Goal: Information Seeking & Learning: Learn about a topic

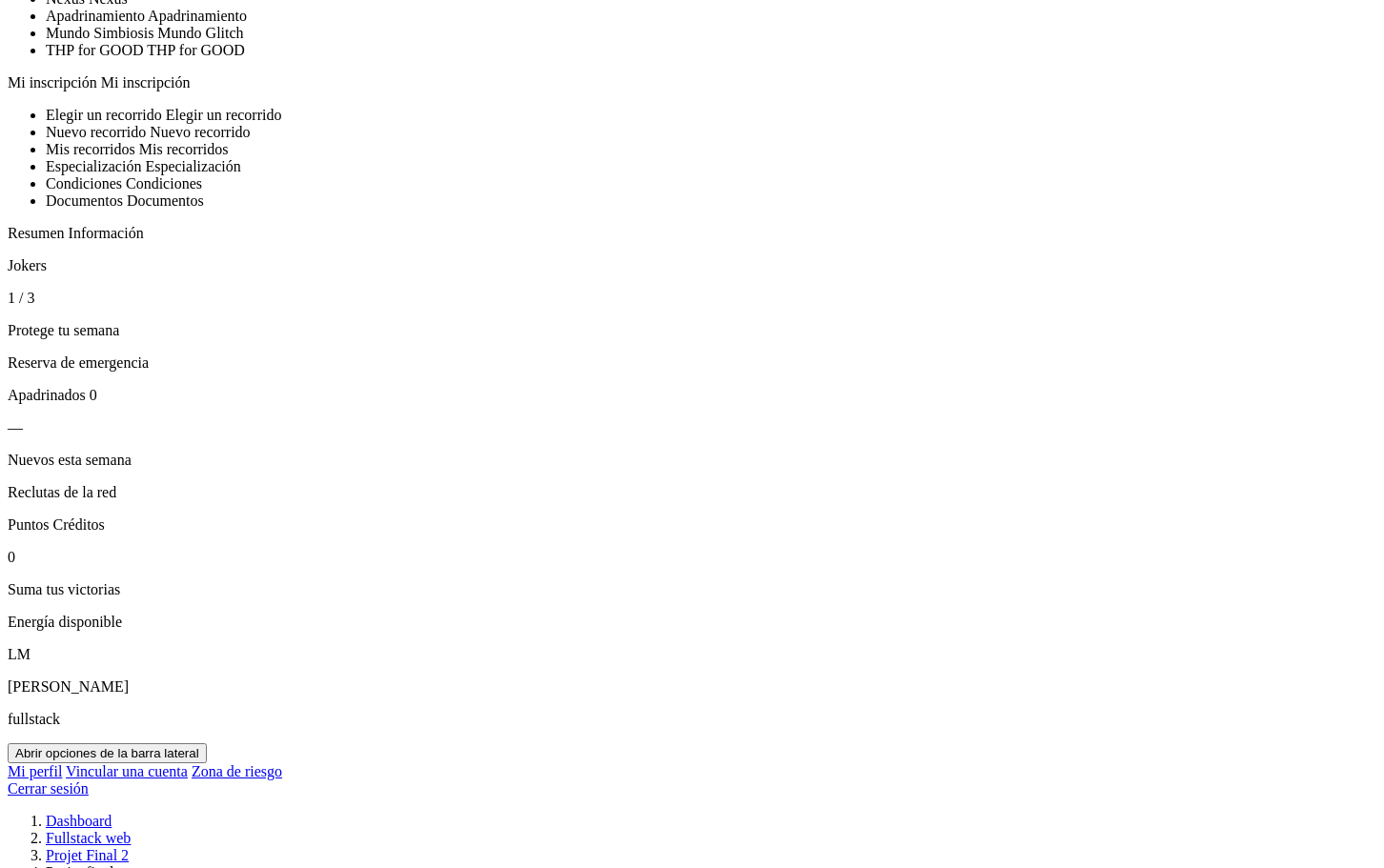
scroll to position [286, 0]
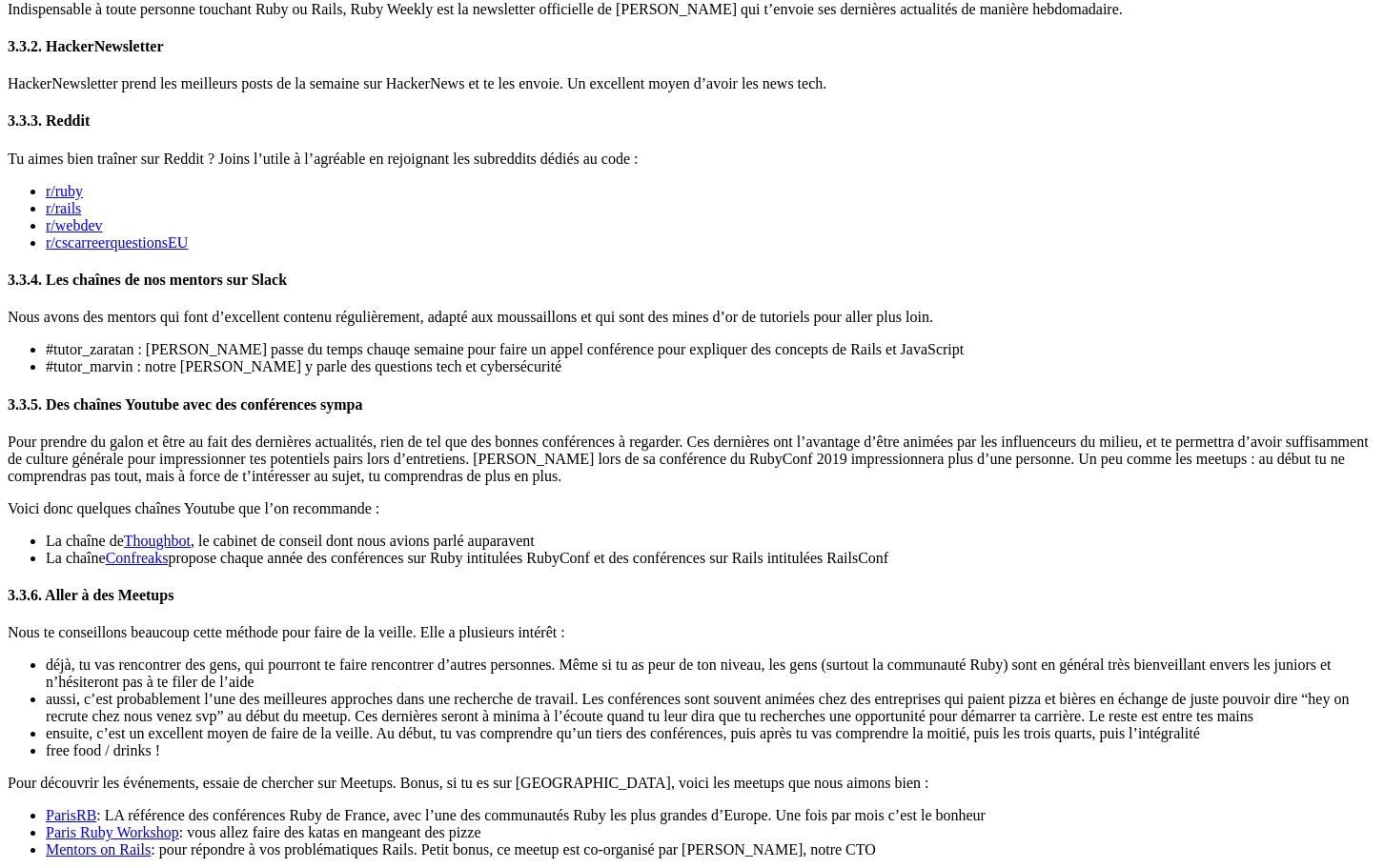
scroll to position [3429, 0]
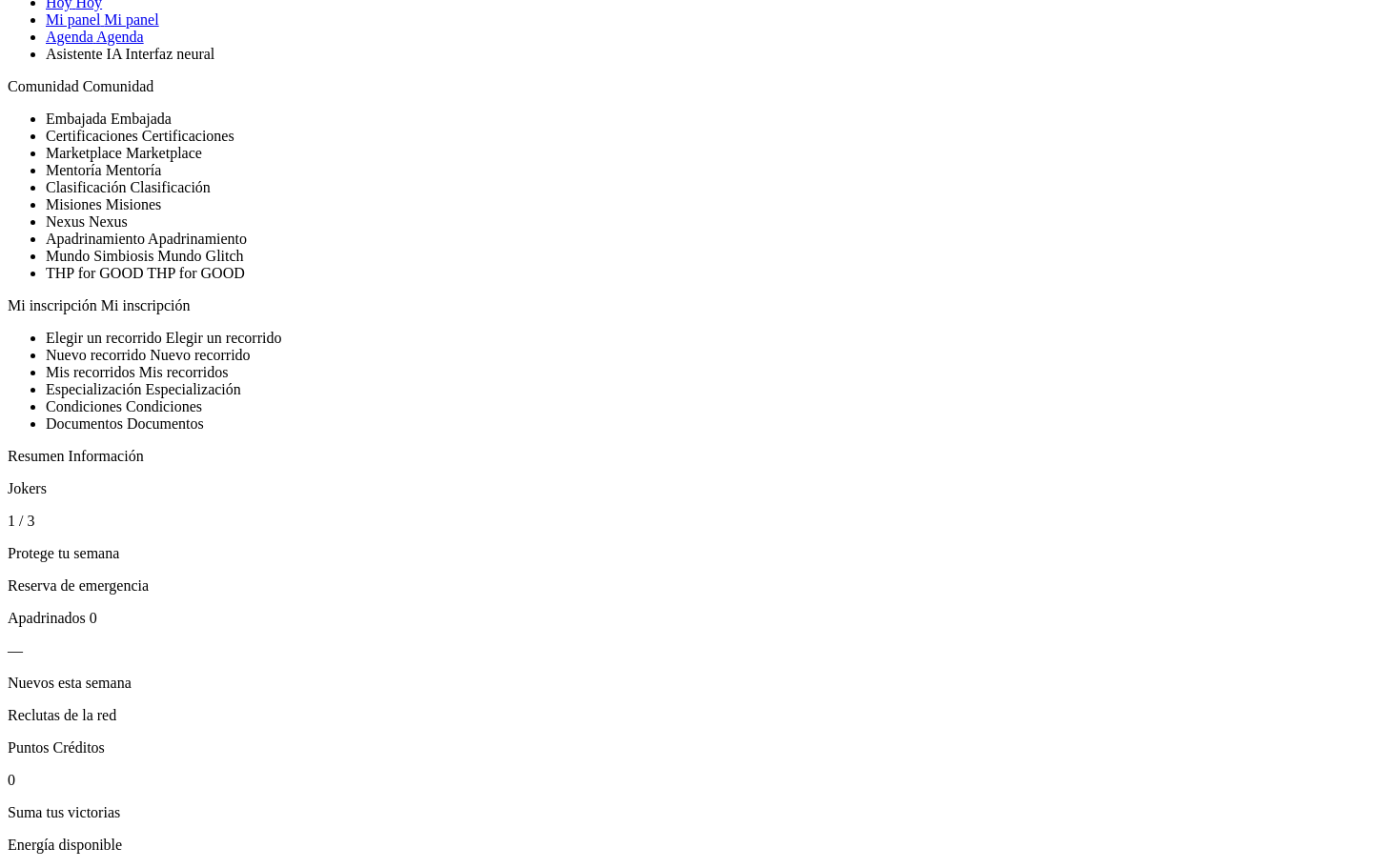
scroll to position [96, 0]
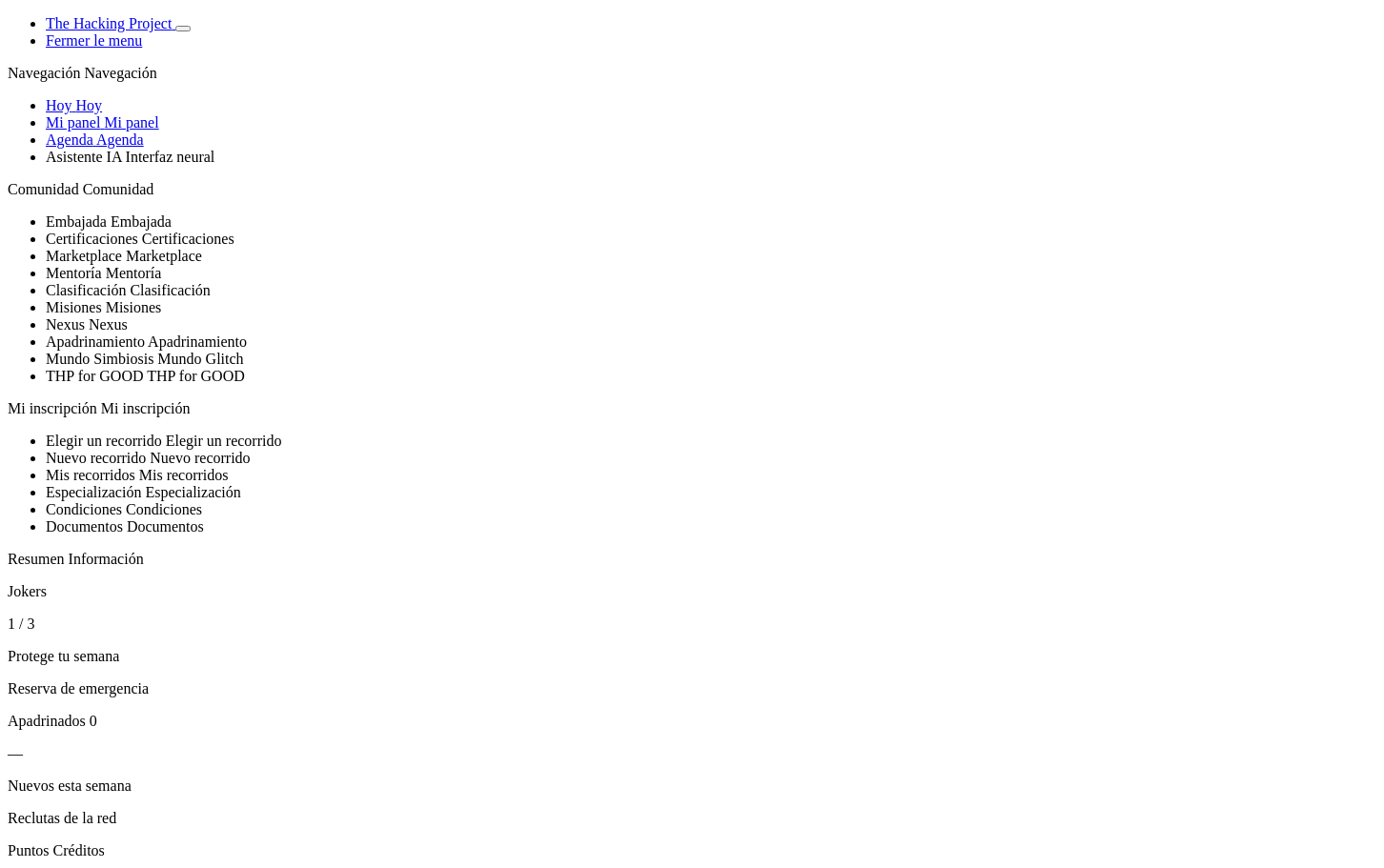
scroll to position [0, 0]
click at [183, 29] on icon "Basculer de thème" at bounding box center [183, 29] width 0 height 0
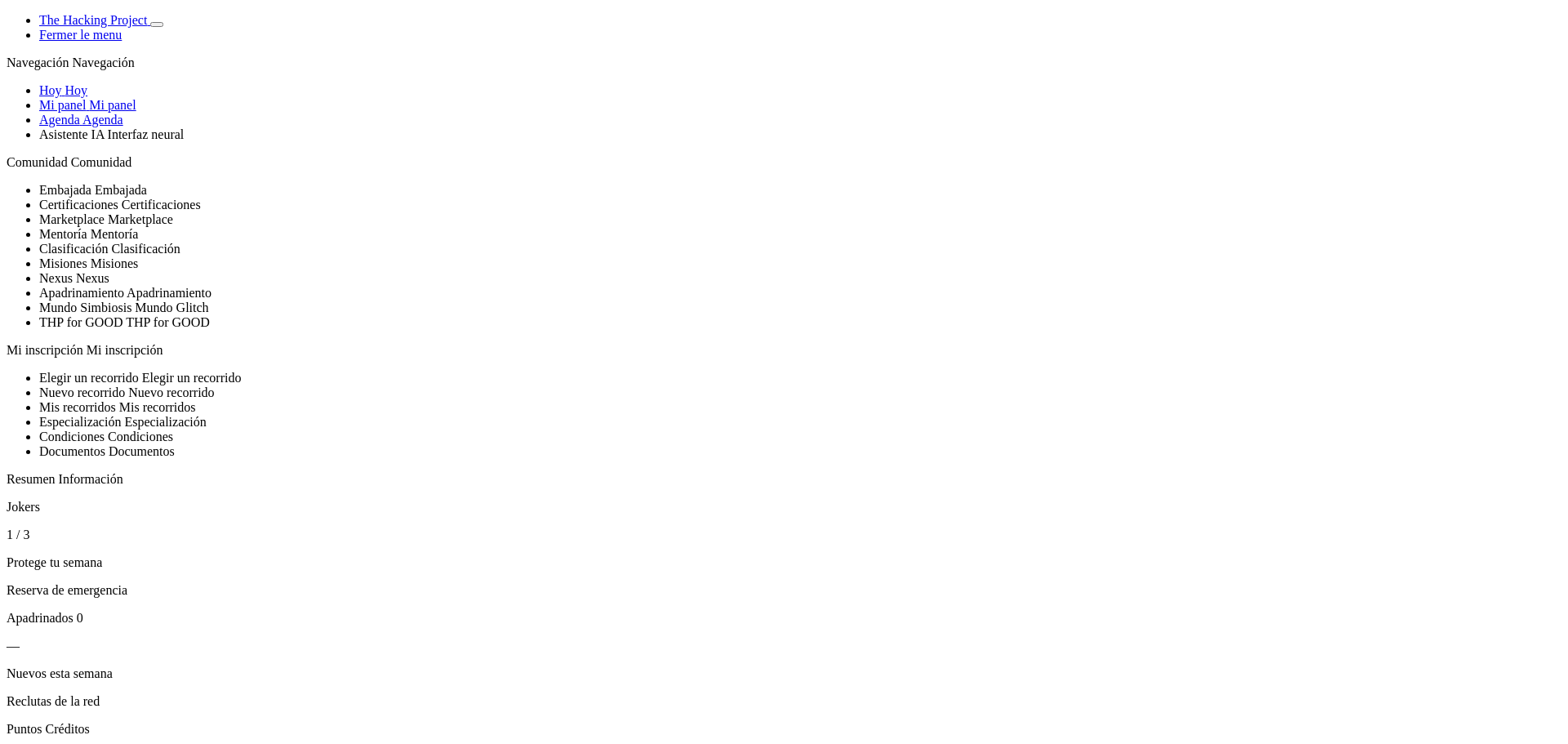
select select "fr"
click at [102, 97] on span "Aujourd'hui" at bounding box center [71, 90] width 63 height 14
click at [157, 25] on icon "Basculer de thème" at bounding box center [157, 25] width 0 height 0
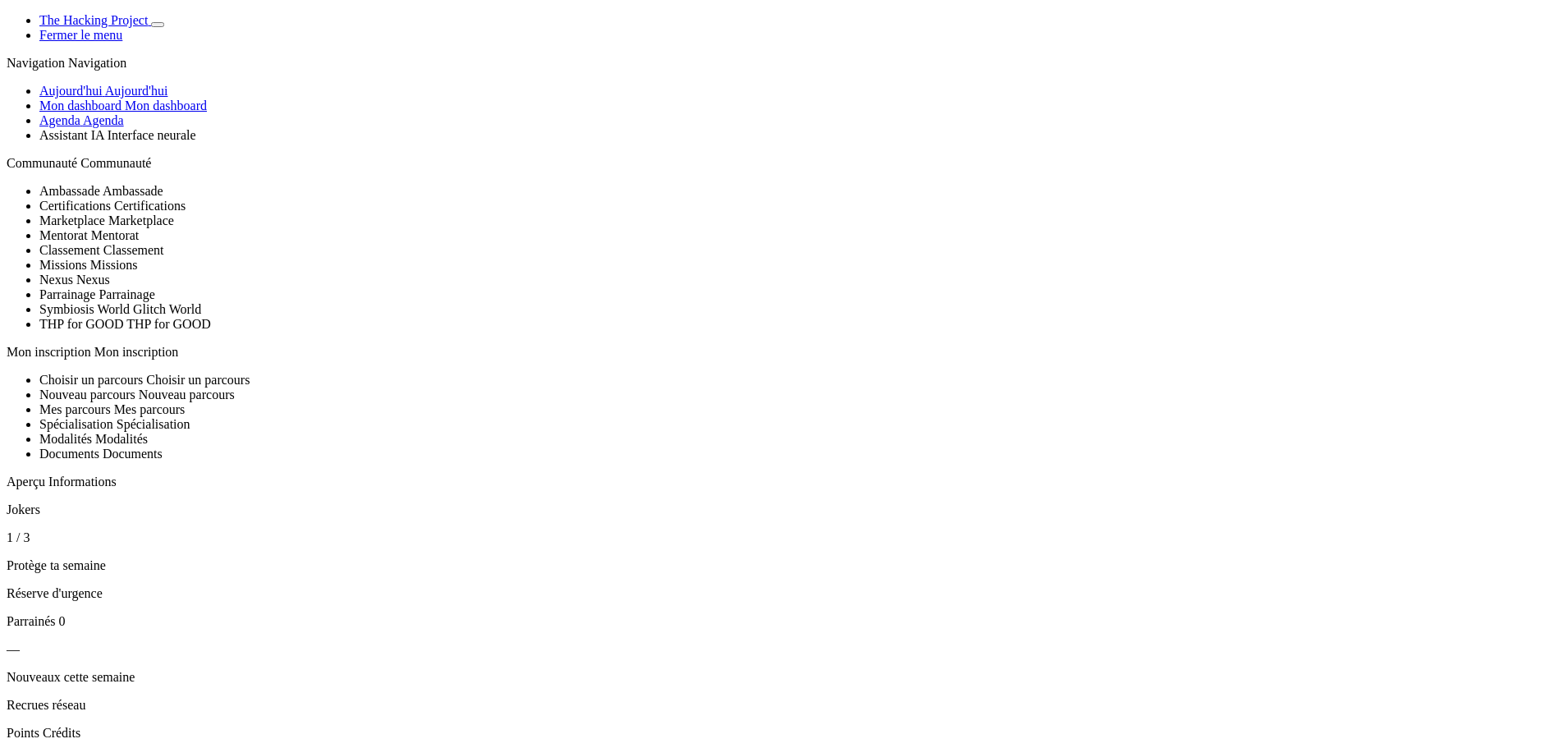
click at [158, 25] on icon "Basculer de thème" at bounding box center [158, 25] width 0 height 0
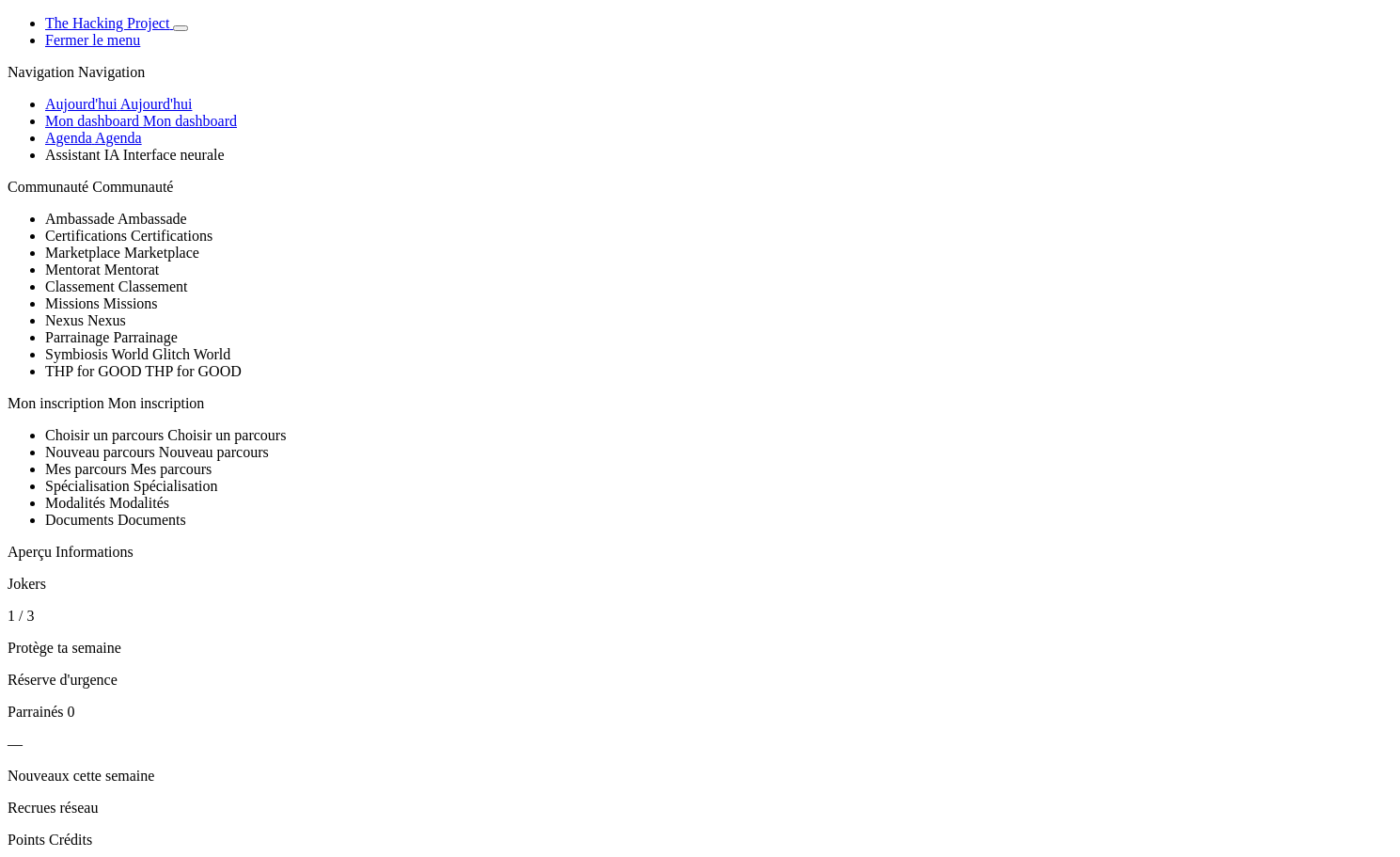
drag, startPoint x: 107, startPoint y: 227, endPoint x: 119, endPoint y: 228, distance: 12.0
click at [107, 129] on span "Mon dashboard" at bounding box center [92, 121] width 94 height 16
drag, startPoint x: 269, startPoint y: 47, endPoint x: 234, endPoint y: 171, distance: 128.8
click at [188, 31] on button "Basculer de thème" at bounding box center [180, 29] width 15 height 6
click at [167, 112] on span "Aujourd'hui" at bounding box center [156, 104] width 73 height 16
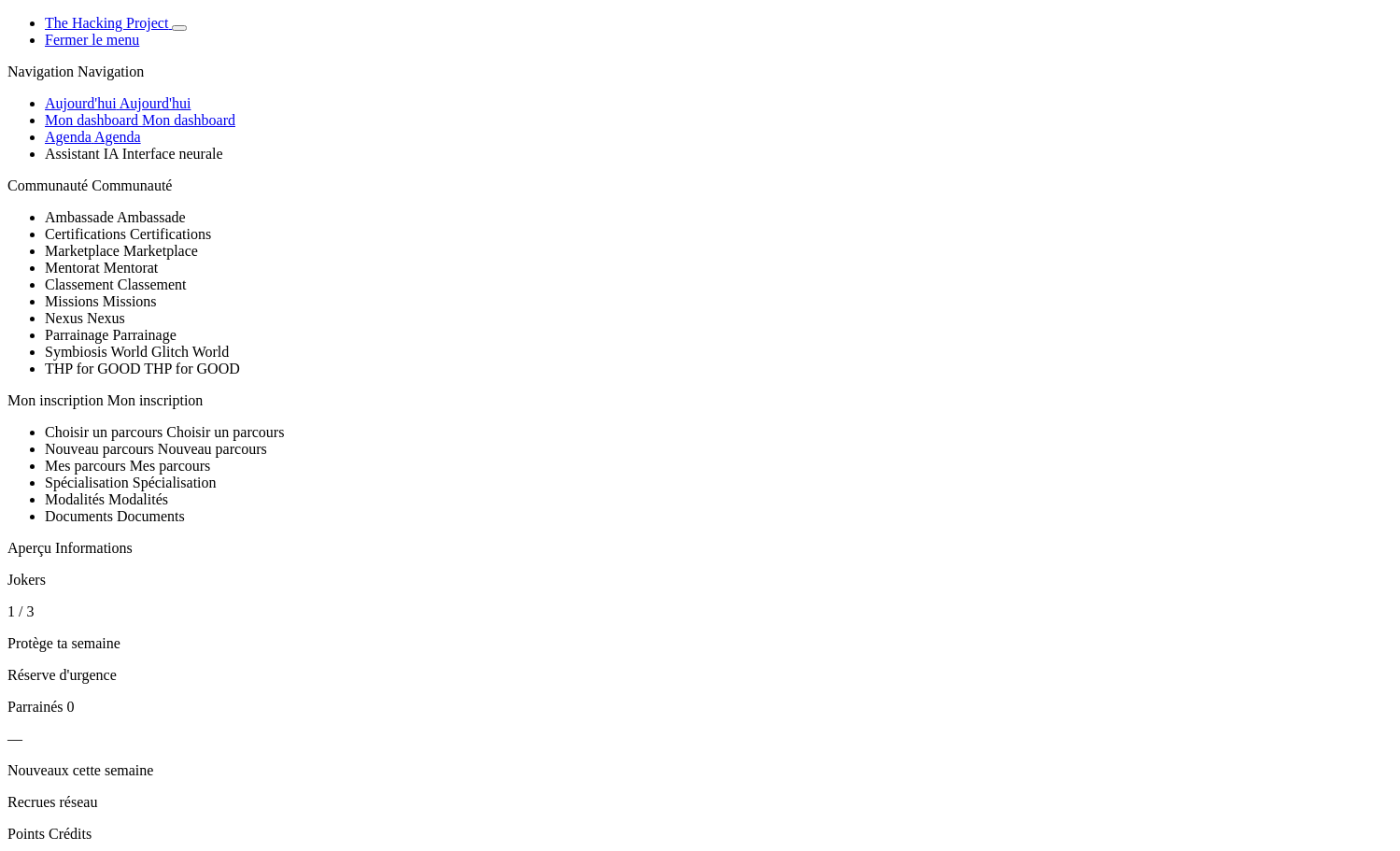
select select "es"
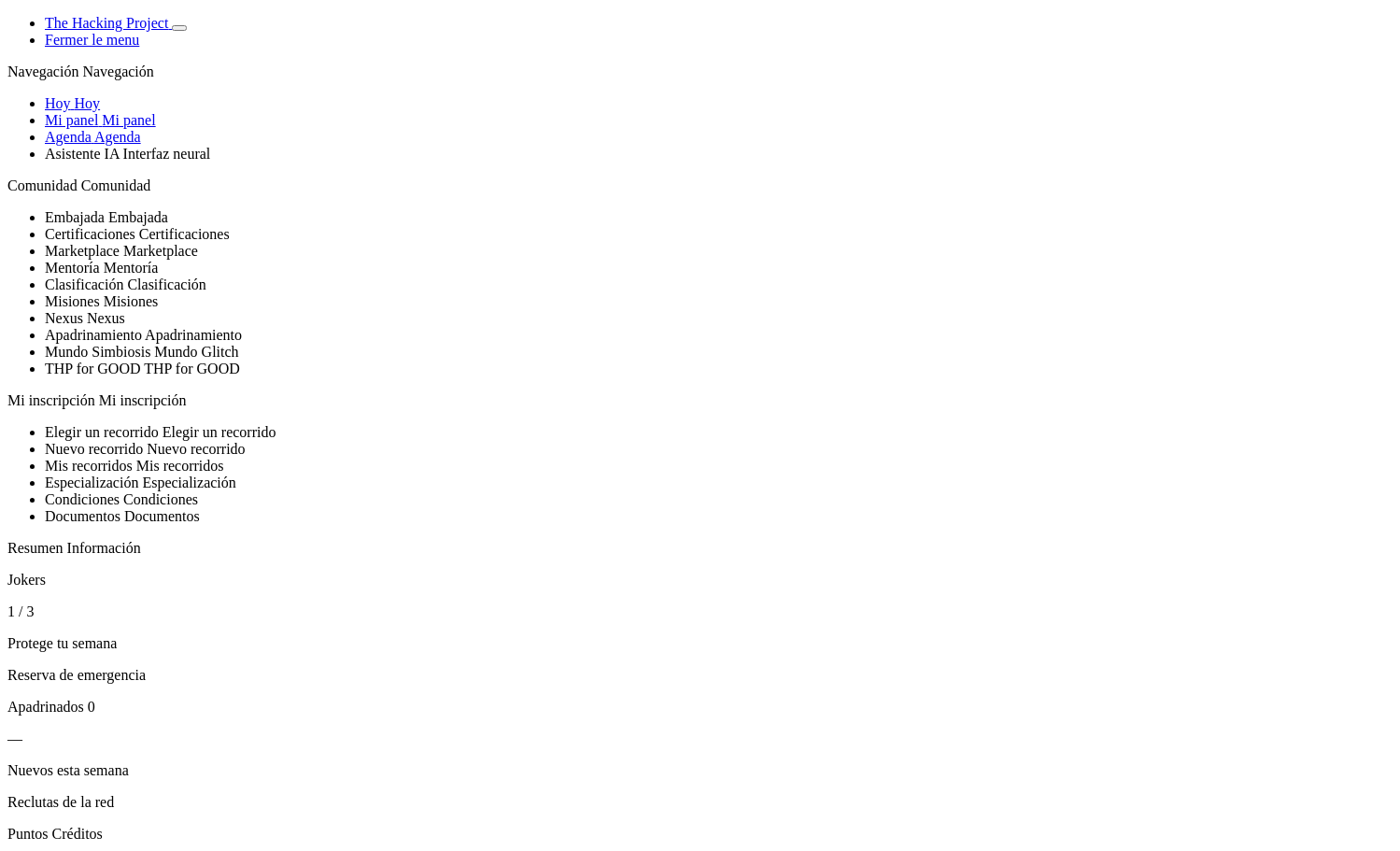
click at [101, 111] on span "Hoy" at bounding box center [88, 103] width 26 height 16
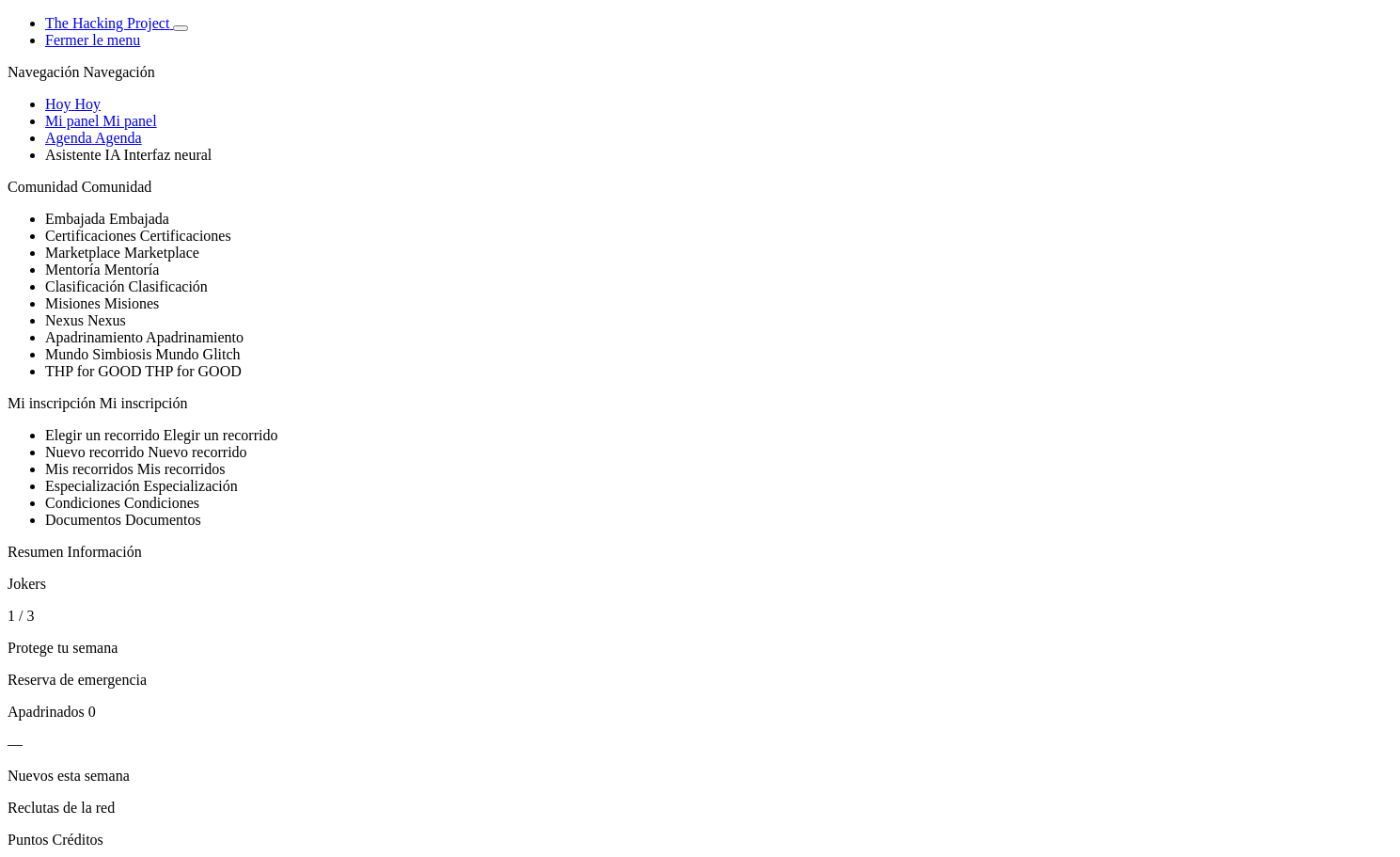
drag, startPoint x: 358, startPoint y: 269, endPoint x: 539, endPoint y: 268, distance: 181.0
drag, startPoint x: 623, startPoint y: 189, endPoint x: 422, endPoint y: 193, distance: 201.0
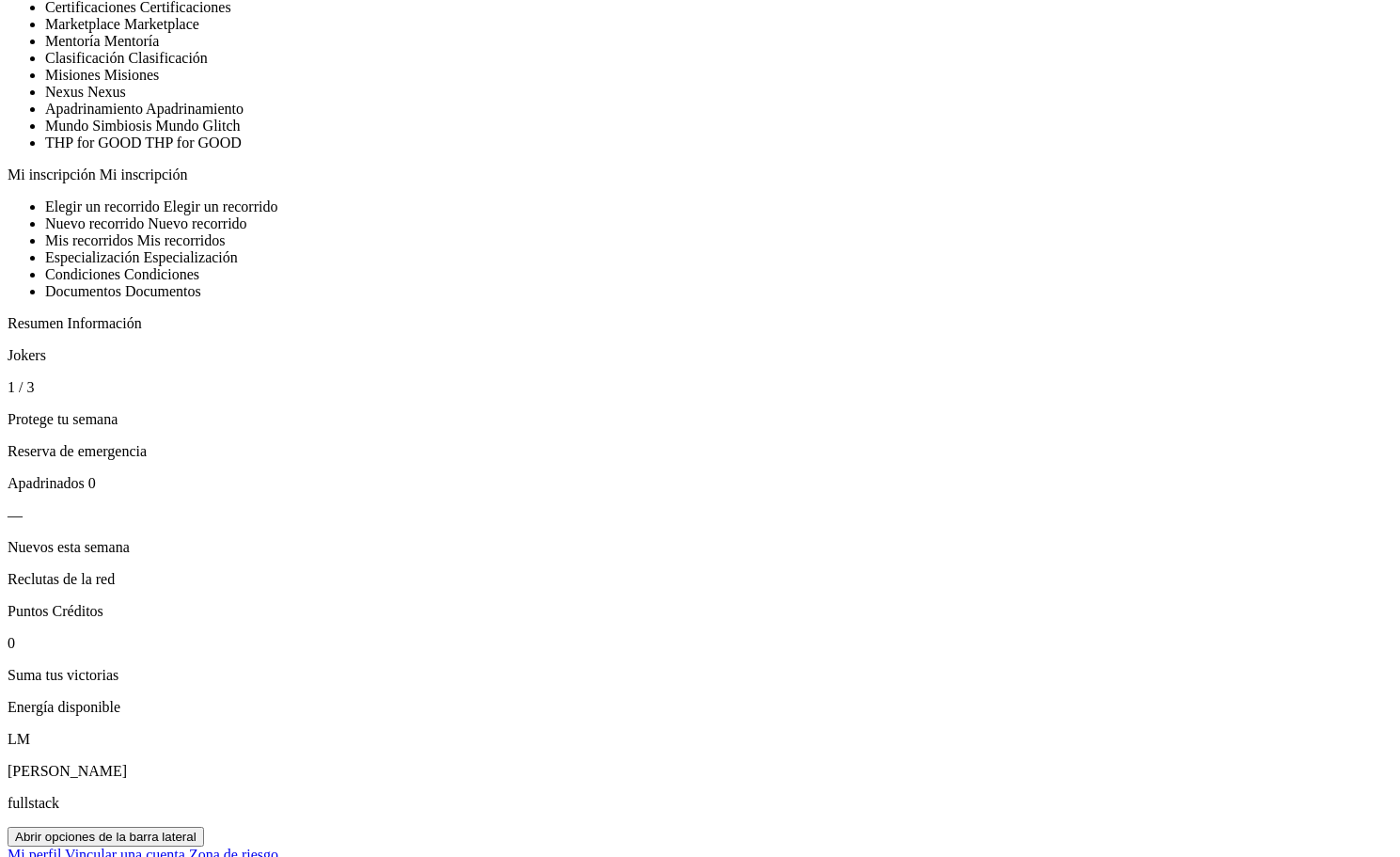
scroll to position [282, 0]
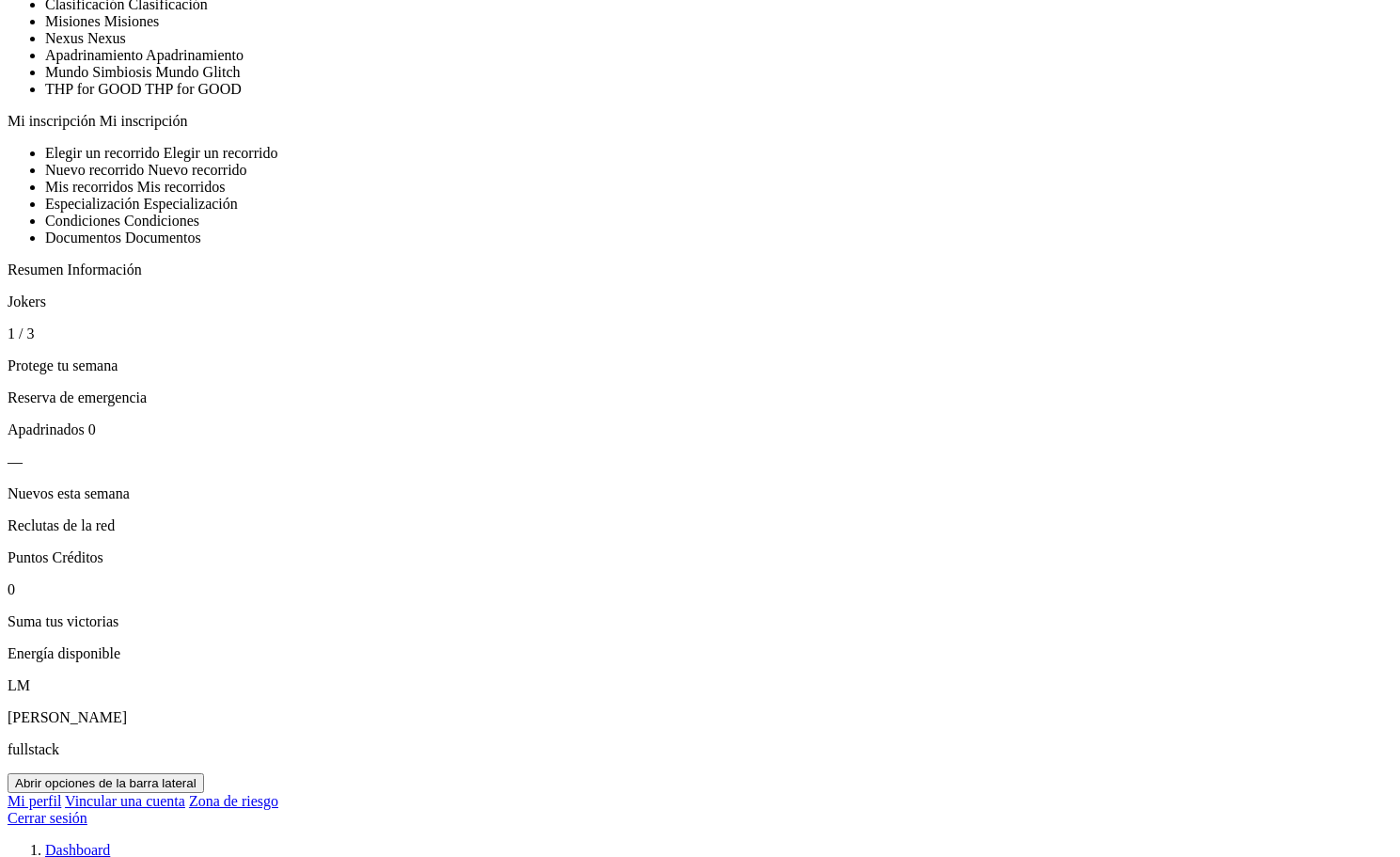
drag, startPoint x: 386, startPoint y: 258, endPoint x: 641, endPoint y: 624, distance: 446.1
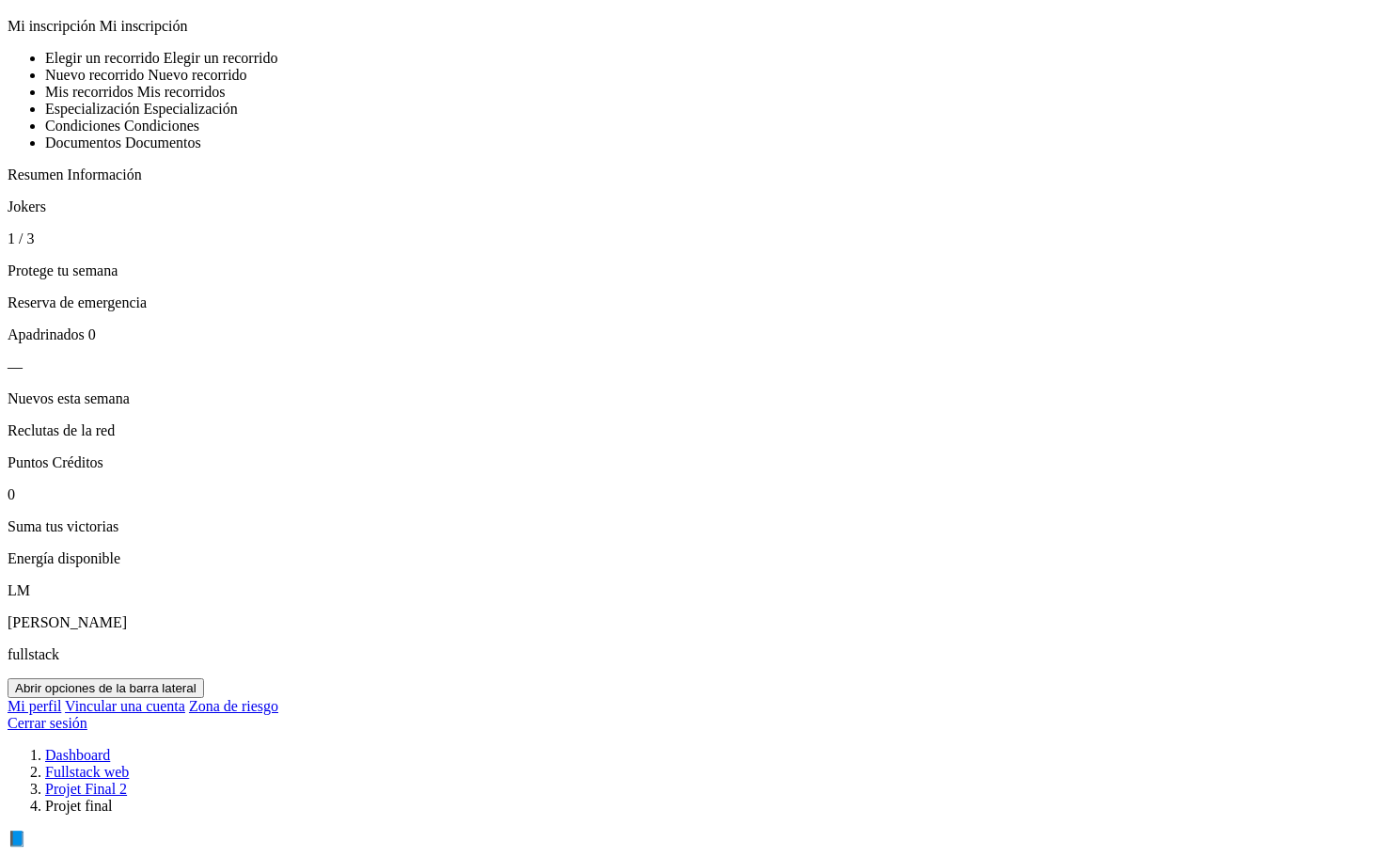
scroll to position [376, 0]
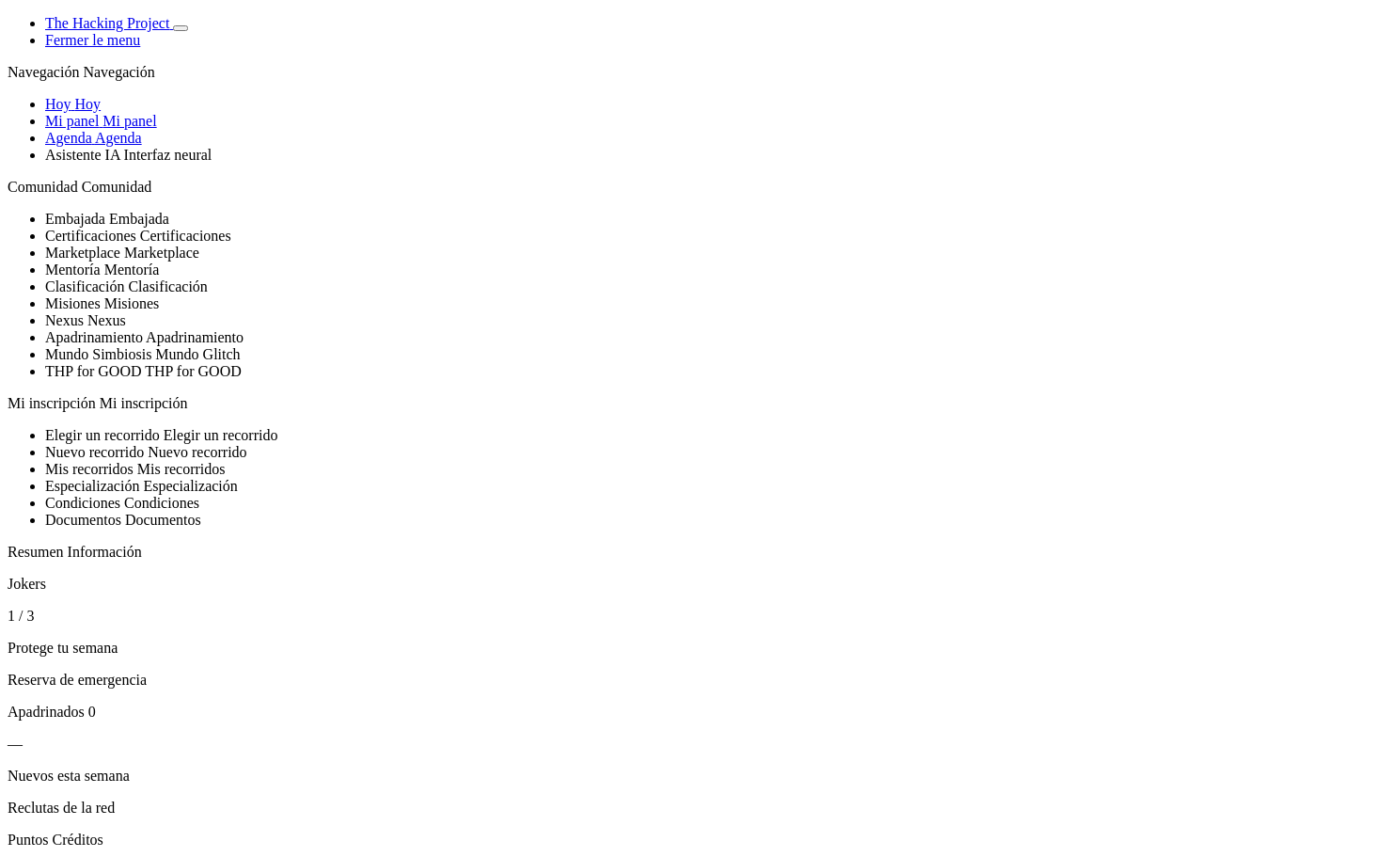
click at [99, 112] on span "Hoy" at bounding box center [88, 104] width 27 height 16
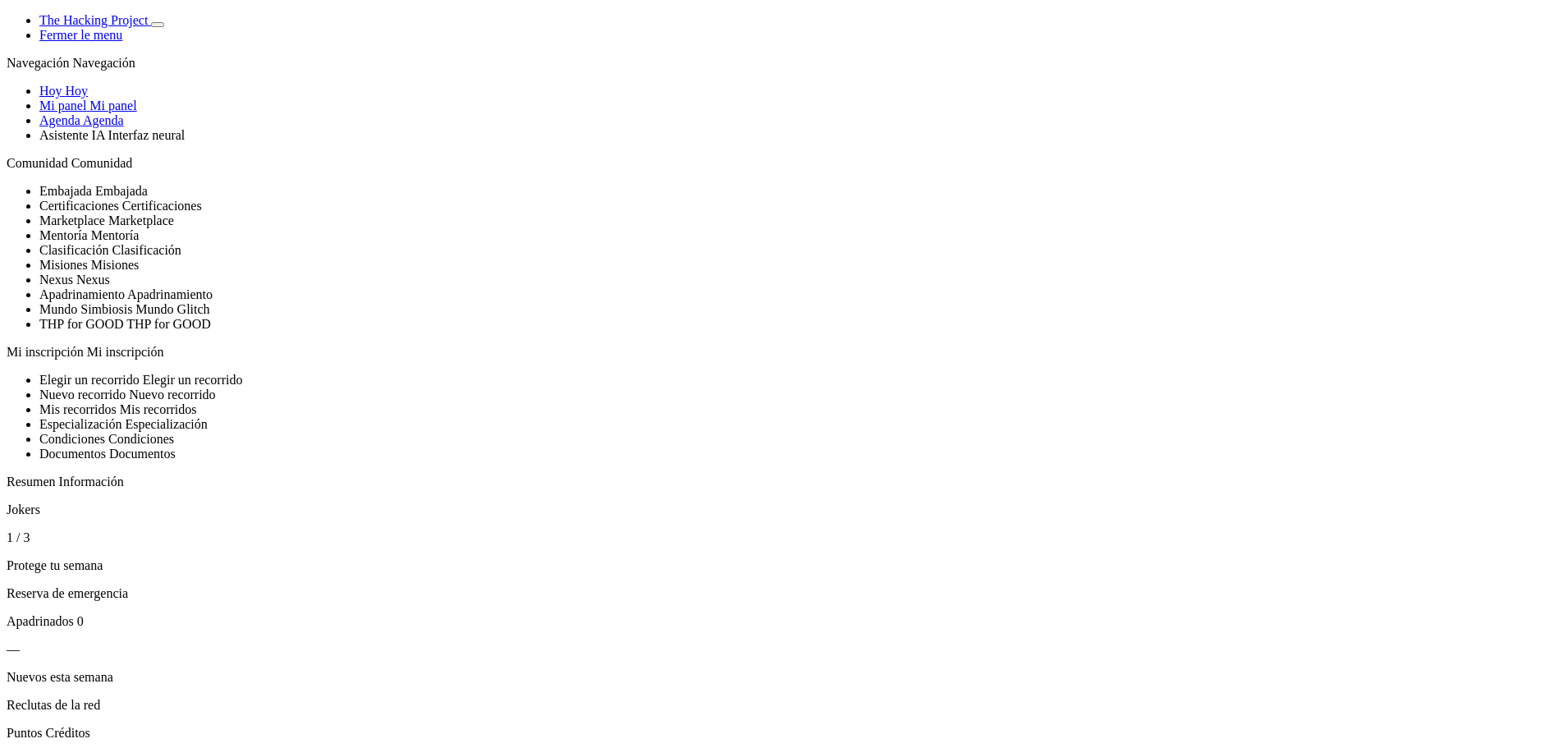
click at [158, 25] on span "Basculer de thème" at bounding box center [158, 25] width 0 height 0
click at [81, 127] on span "Agenda" at bounding box center [60, 120] width 41 height 14
click at [86, 112] on span "Mi panel" at bounding box center [63, 106] width 47 height 14
click at [63, 98] on span "Hoy" at bounding box center [51, 91] width 23 height 14
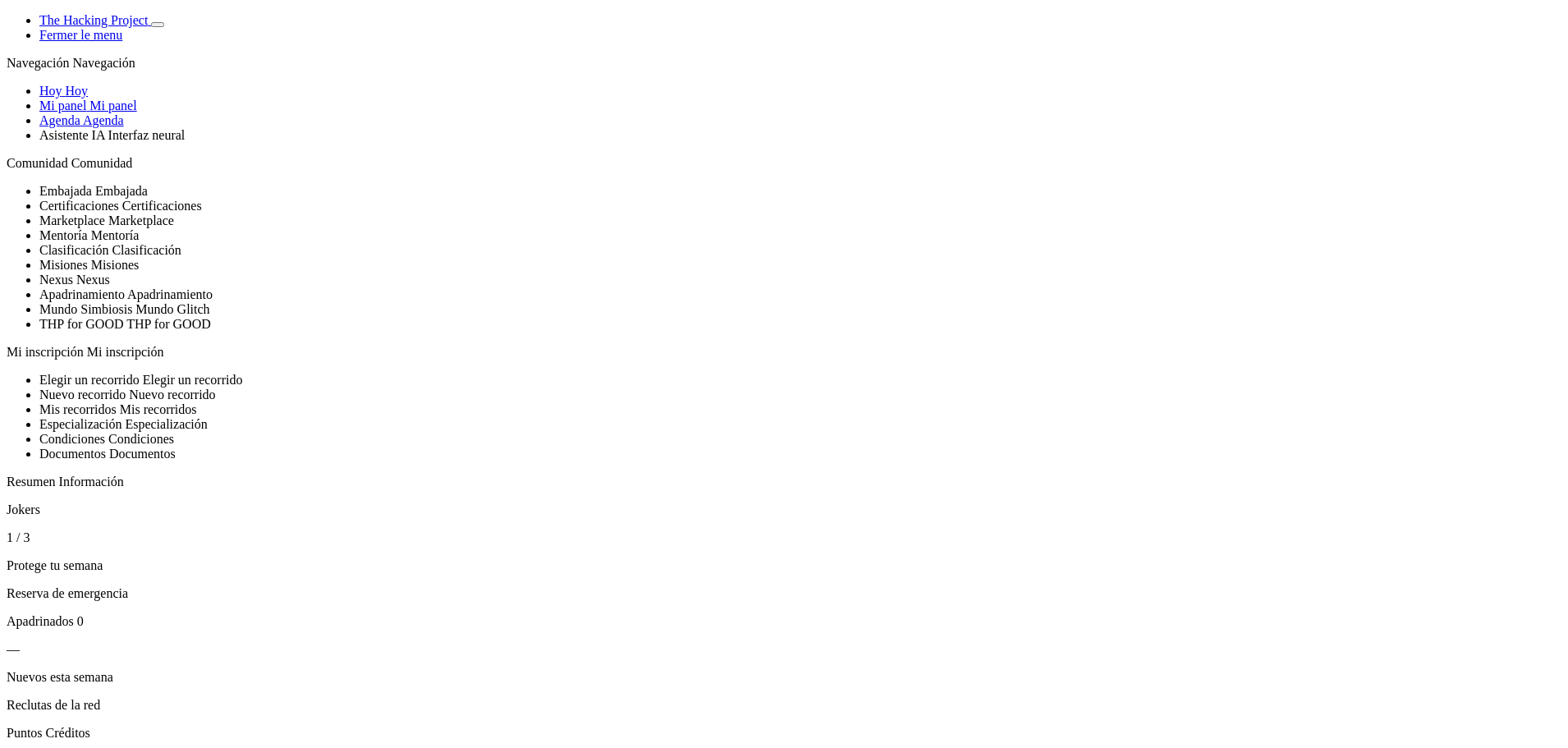
select select "fr"
click at [98, 98] on span "Aujourd'hui" at bounding box center [71, 91] width 63 height 14
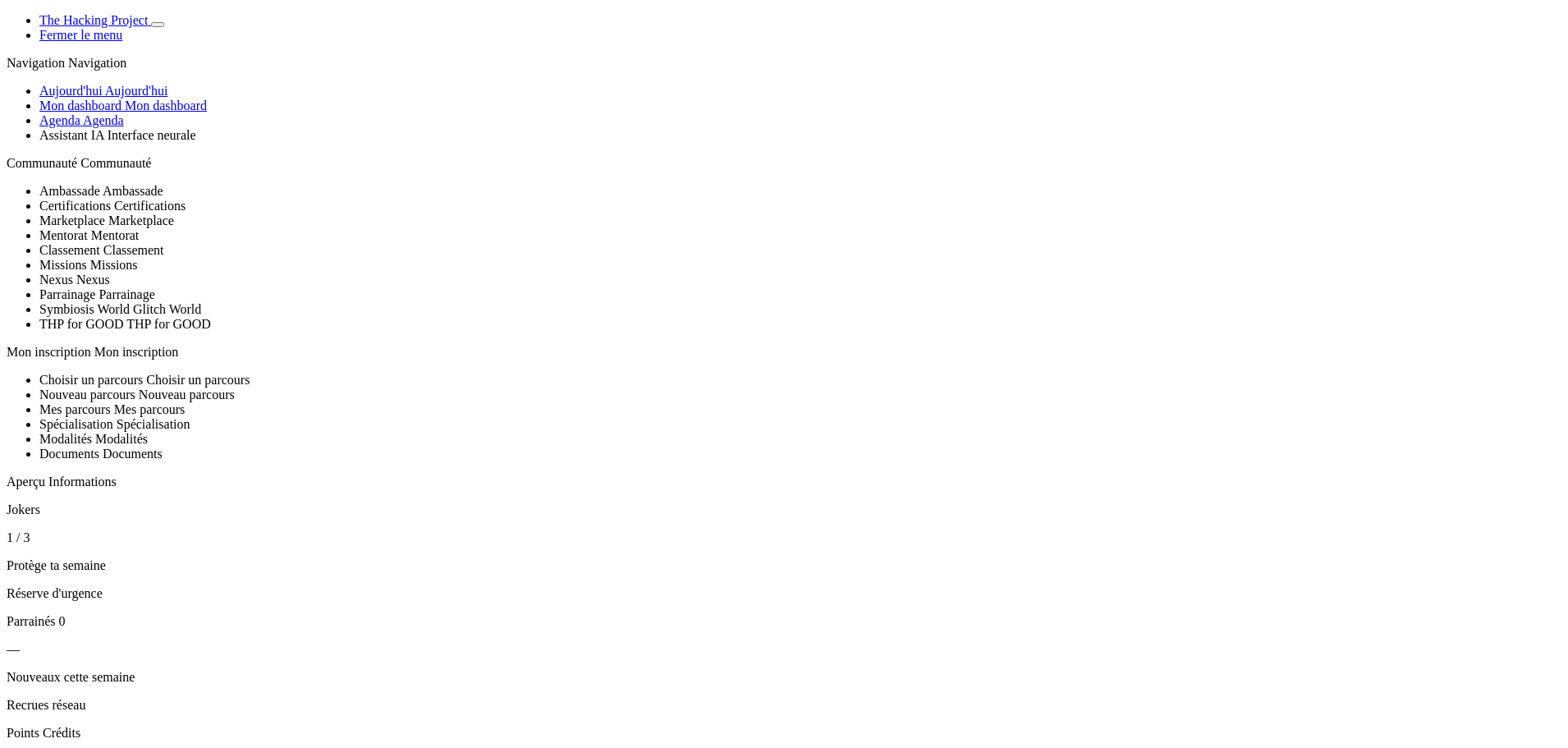
click at [158, 25] on icon "Basculer de thème" at bounding box center [158, 25] width 0 height 0
click at [164, 27] on button "Basculer de thème" at bounding box center [157, 25] width 13 height 5
drag, startPoint x: 524, startPoint y: 160, endPoint x: 375, endPoint y: 172, distance: 149.5
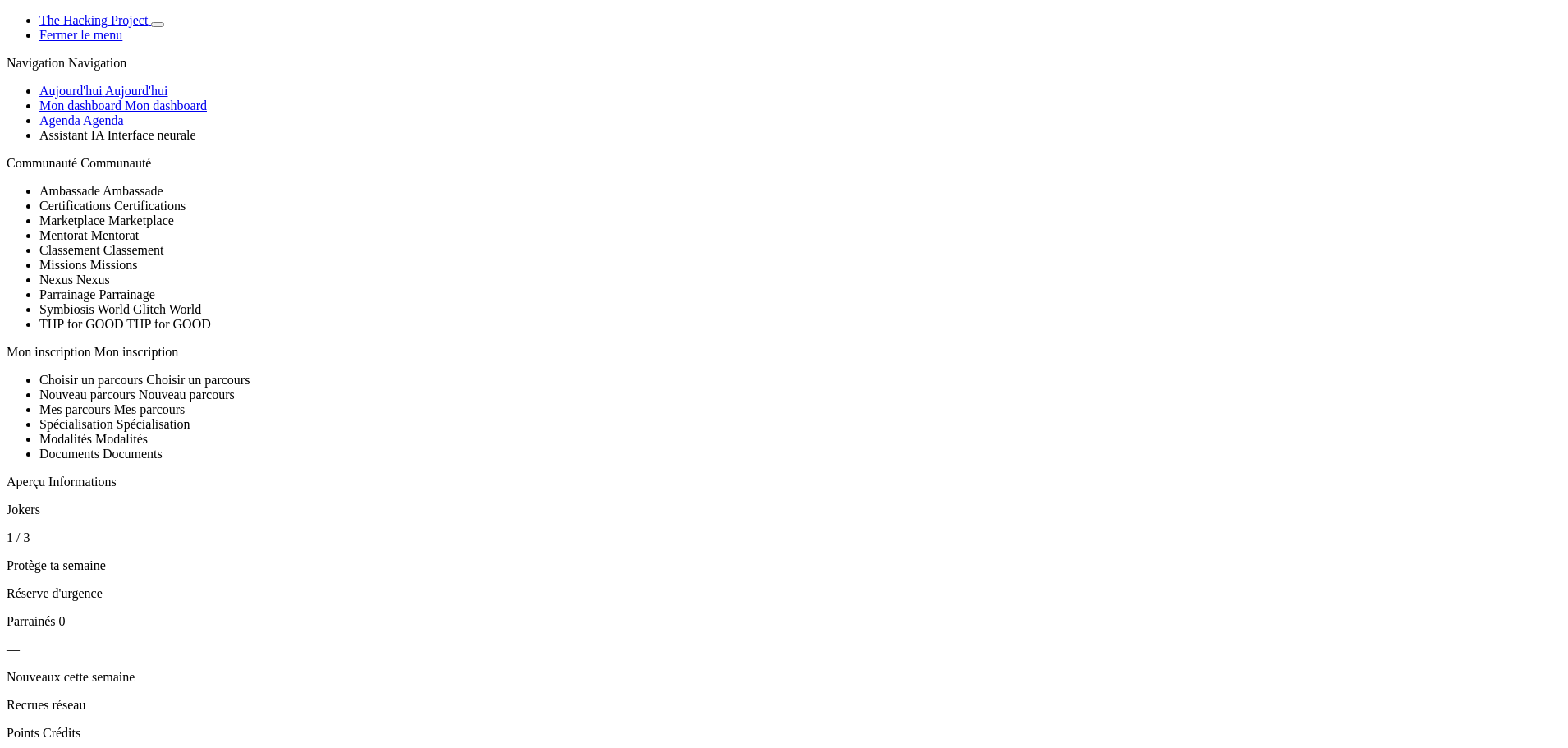
drag, startPoint x: 1049, startPoint y: 343, endPoint x: 907, endPoint y: 344, distance: 142.0
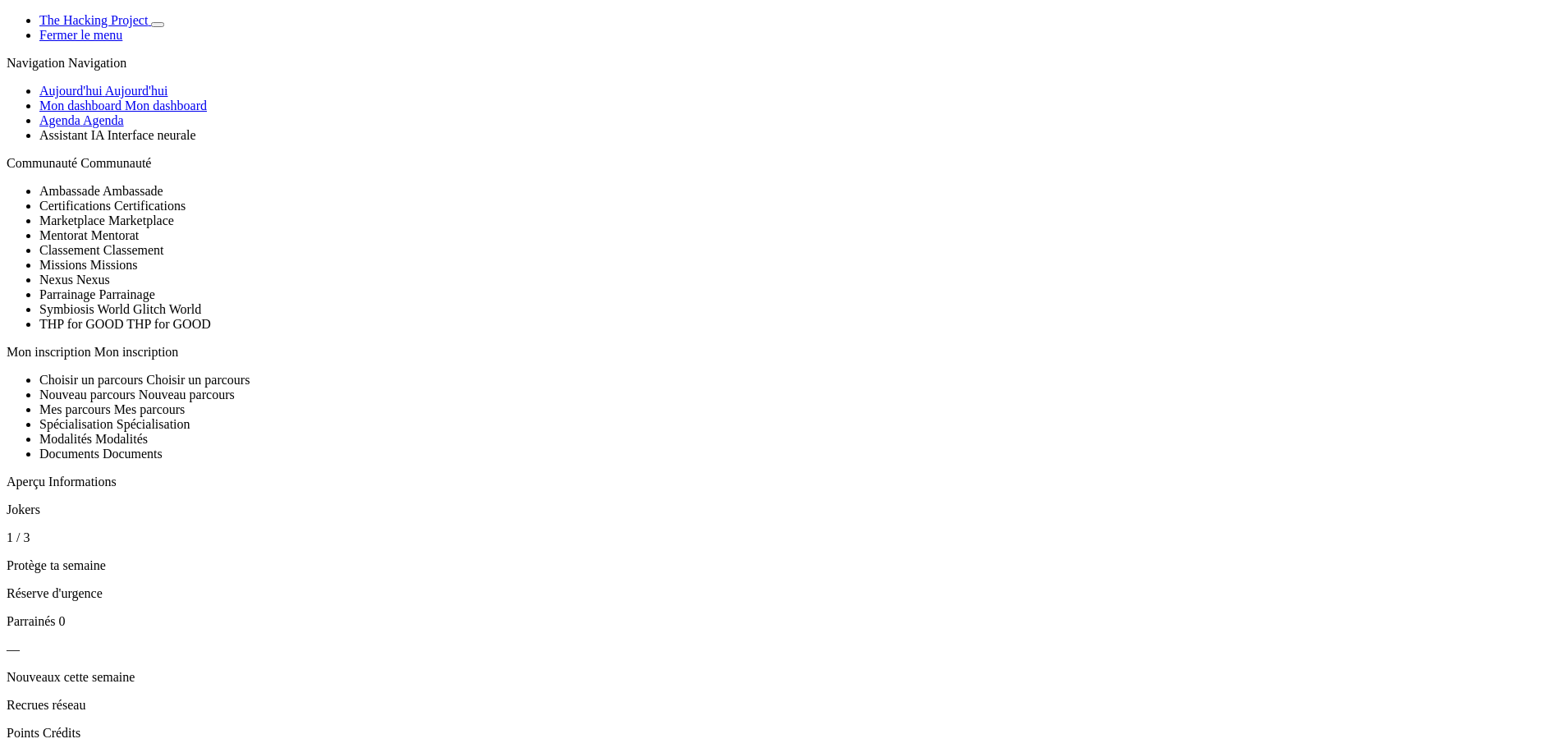
drag, startPoint x: 353, startPoint y: 343, endPoint x: 378, endPoint y: 344, distance: 25.0
drag, startPoint x: 352, startPoint y: 347, endPoint x: 380, endPoint y: 344, distance: 28.2
